Goal: Task Accomplishment & Management: Manage account settings

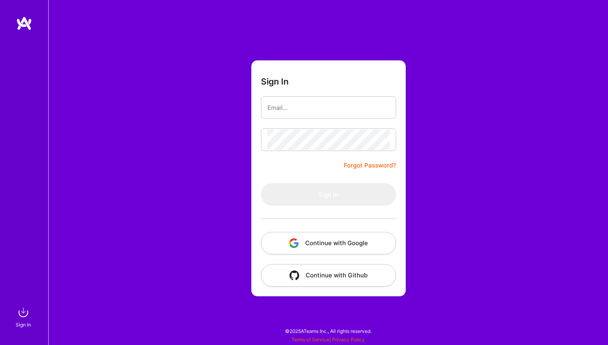
click at [311, 232] on button "Continue with Google" at bounding box center [328, 243] width 135 height 23
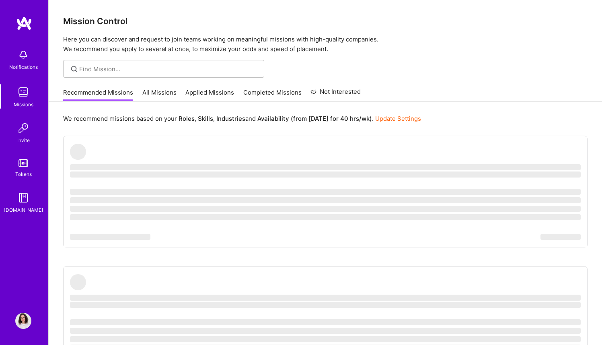
click at [22, 313] on img at bounding box center [23, 320] width 16 height 16
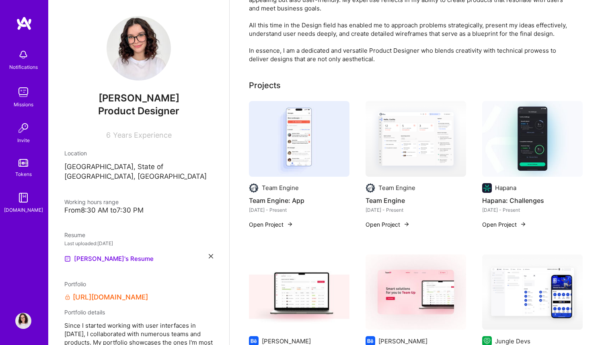
scroll to position [176, 0]
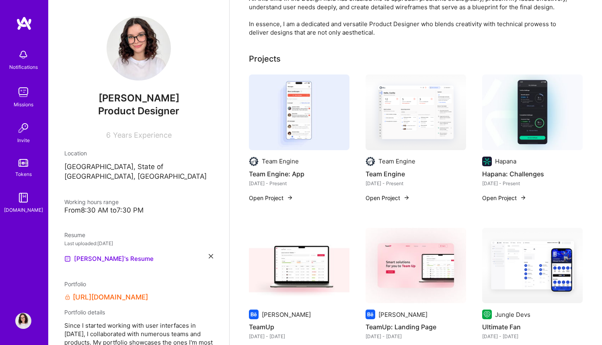
click at [421, 97] on img at bounding box center [416, 112] width 101 height 76
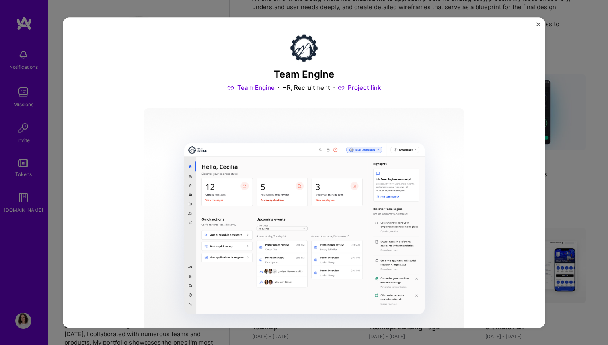
click at [370, 88] on link "Project link" at bounding box center [359, 88] width 43 height 8
click at [537, 22] on img "Close" at bounding box center [539, 24] width 4 height 4
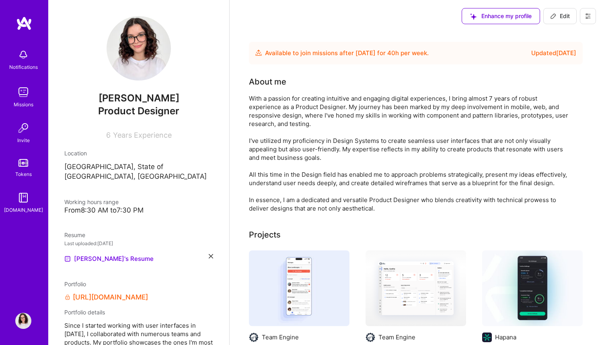
click at [549, 19] on button "Edit" at bounding box center [559, 16] width 33 height 16
select select "US"
select select "Future Date"
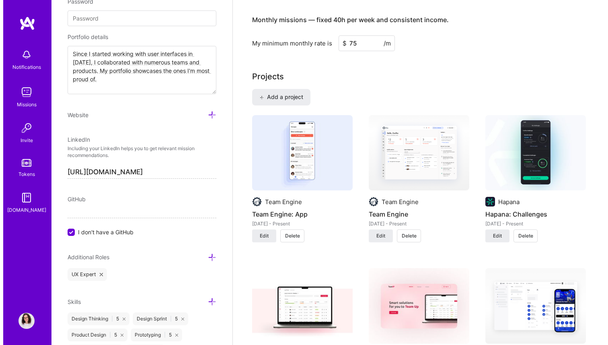
scroll to position [504, 0]
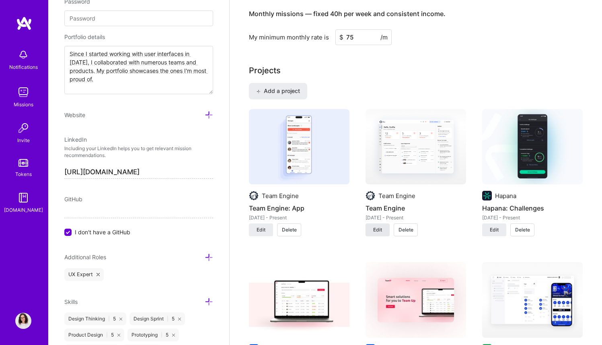
click at [380, 233] on span "Edit" at bounding box center [377, 229] width 9 height 7
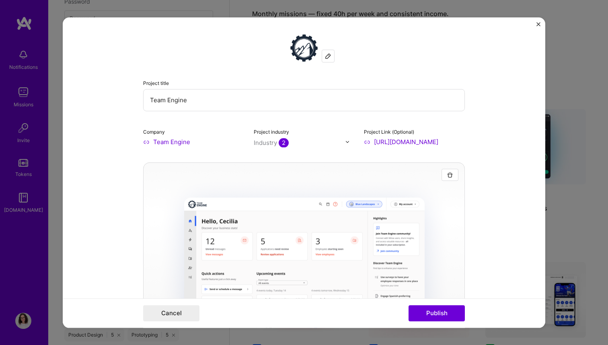
click at [401, 136] on div "Project Link (Optional) [URL][DOMAIN_NAME]" at bounding box center [414, 136] width 101 height 19
click at [402, 139] on input "[URL][DOMAIN_NAME]" at bounding box center [414, 142] width 101 height 8
drag, startPoint x: 372, startPoint y: 142, endPoint x: 502, endPoint y: 140, distance: 129.9
click at [502, 140] on form "Project title Team Engine Company Team Engine Project industry Industry 2 Proje…" at bounding box center [304, 172] width 483 height 310
paste input "[DOMAIN_NAME][URL]"
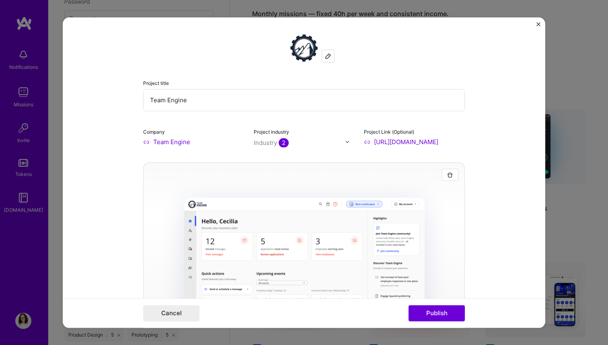
scroll to position [0, 78]
type input "[URL][DOMAIN_NAME]"
click at [502, 140] on form "Project title Team Engine Company Team Engine Project industry Industry 2 Proje…" at bounding box center [304, 172] width 483 height 310
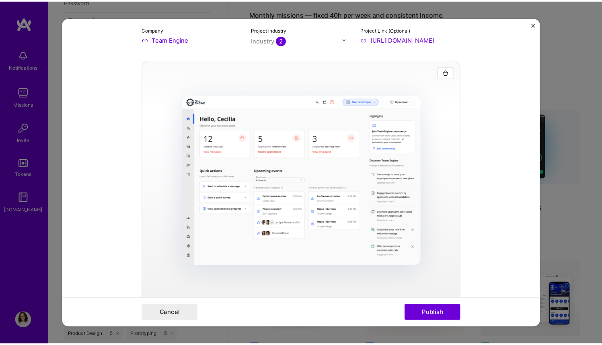
scroll to position [130, 0]
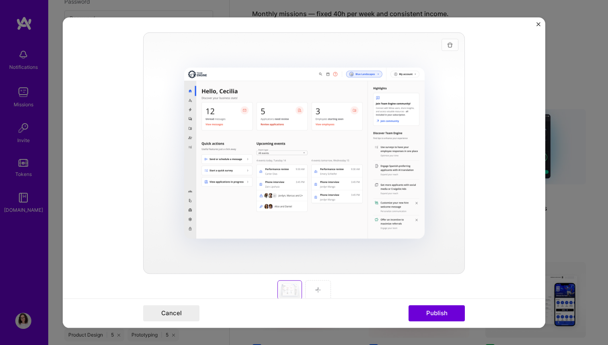
click at [447, 44] on img "button" at bounding box center [450, 44] width 6 height 6
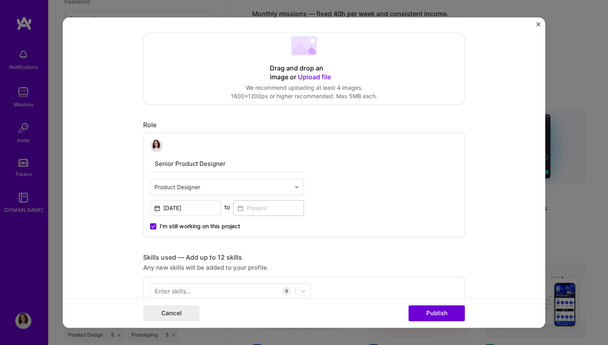
click at [322, 73] on span "Upload file" at bounding box center [314, 77] width 33 height 8
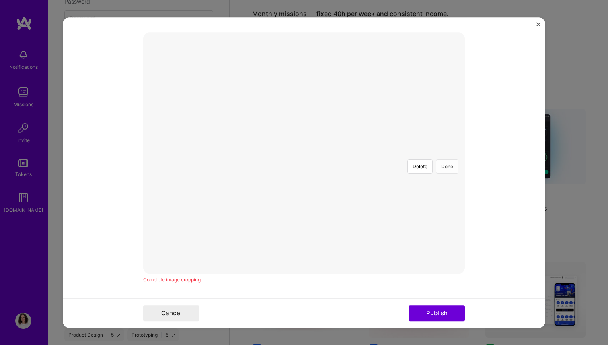
click at [446, 159] on button "Done" at bounding box center [447, 166] width 23 height 14
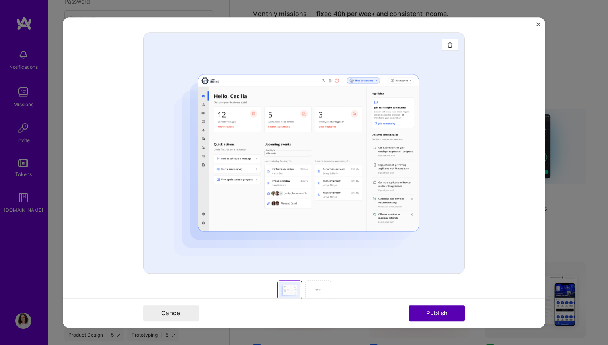
click at [430, 315] on button "Publish" at bounding box center [437, 313] width 56 height 16
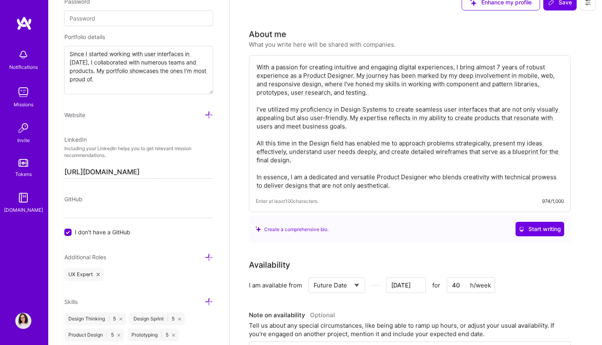
scroll to position [0, 0]
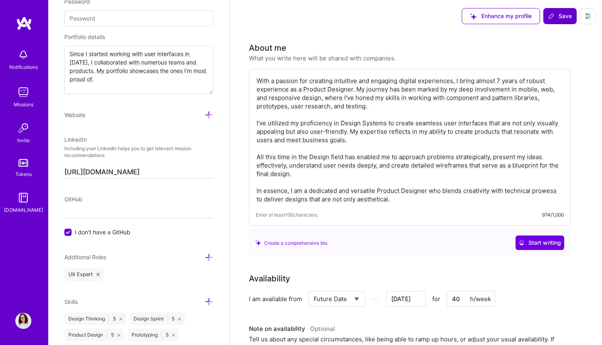
click at [563, 18] on span "Save" at bounding box center [560, 16] width 24 height 8
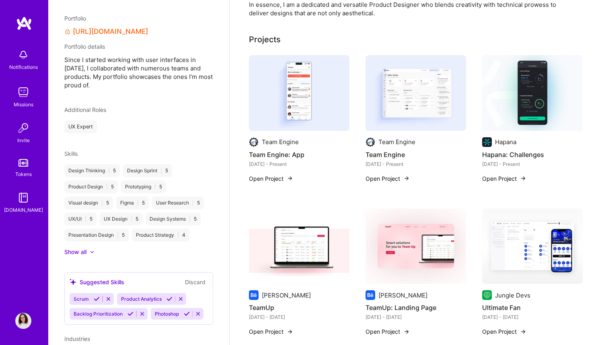
scroll to position [55, 0]
